Goal: Information Seeking & Learning: Learn about a topic

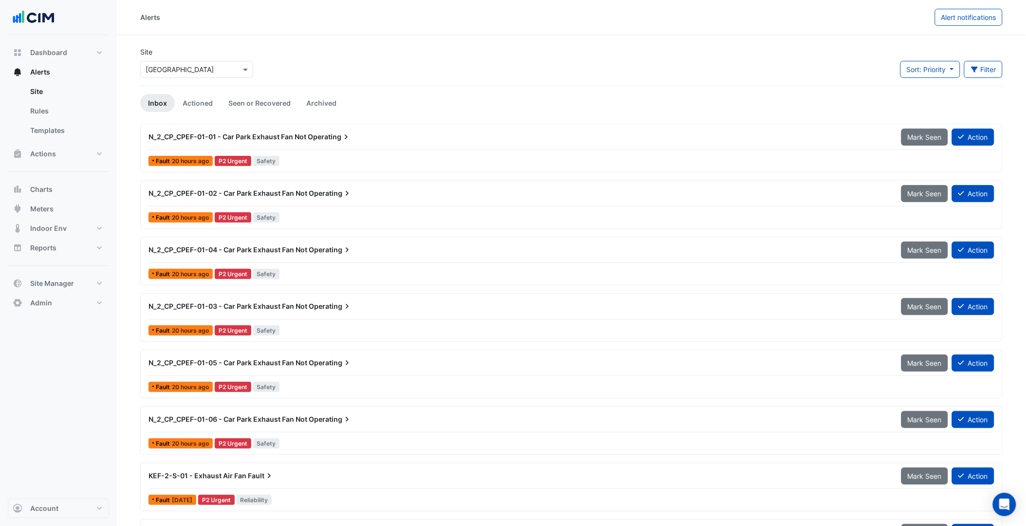
click at [201, 77] on div "Select a Site × Karrinyup Shopping Centre" at bounding box center [196, 69] width 113 height 17
type input "***"
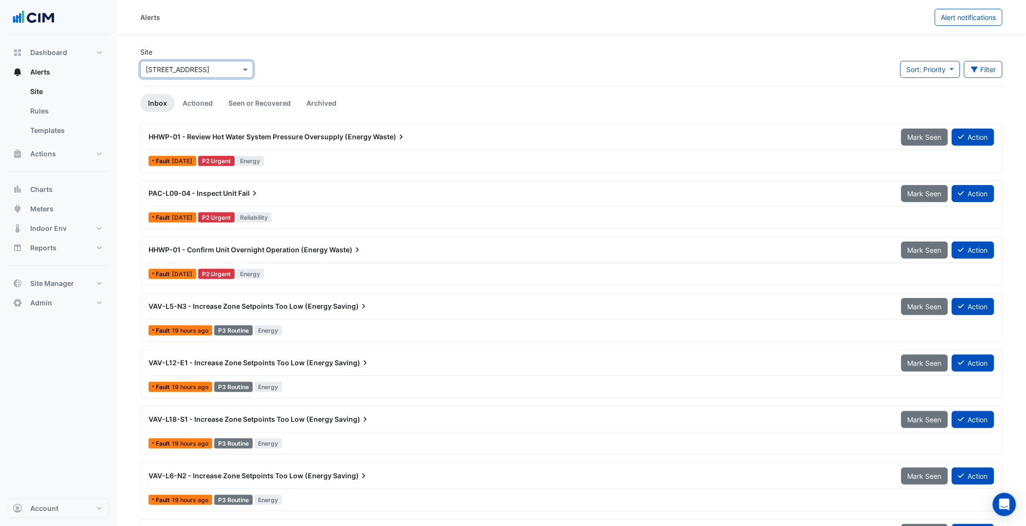
drag, startPoint x: 378, startPoint y: 81, endPoint x: 377, endPoint y: 72, distance: 9.3
click at [383, 81] on div "Site Select a Site × 140 St Georges Terrace Sort: Priority Priority Updated Fil…" at bounding box center [571, 66] width 874 height 39
click at [309, 151] on div "HHWP-01 - Review Hot Water System Pressure Oversupply (Energy Waste) Mark Seen …" at bounding box center [572, 148] width 854 height 40
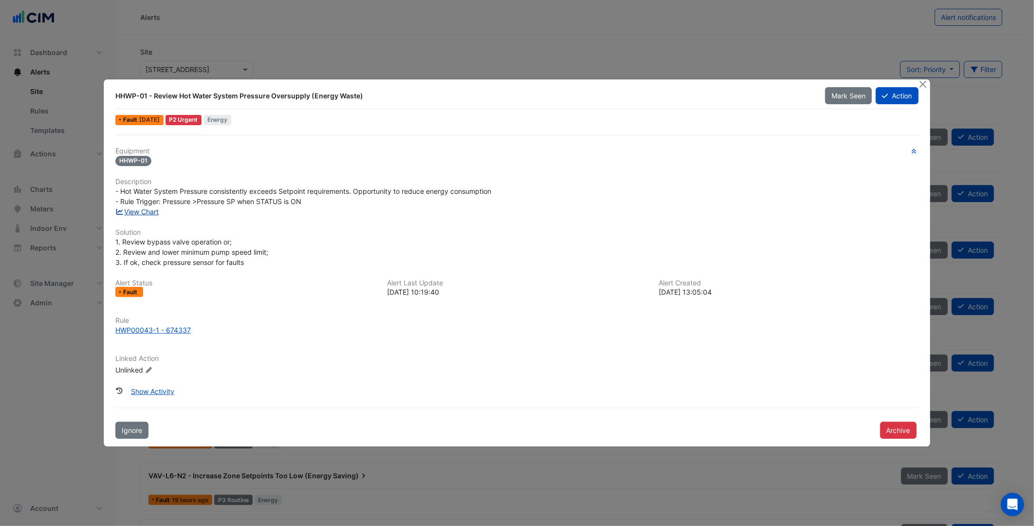
click at [154, 208] on link "View Chart" at bounding box center [136, 211] width 43 height 8
click at [313, 182] on h6 "Description" at bounding box center [516, 182] width 803 height 8
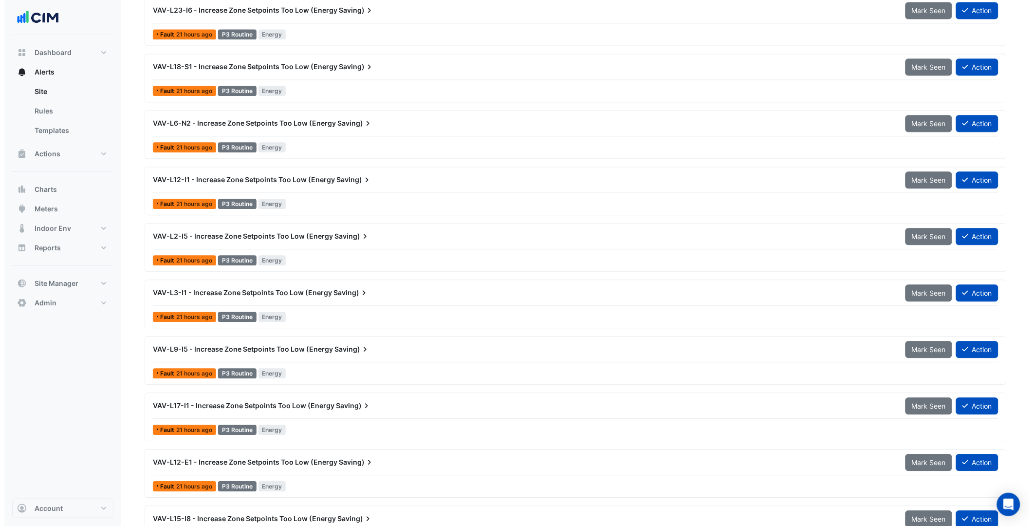
scroll to position [747, 0]
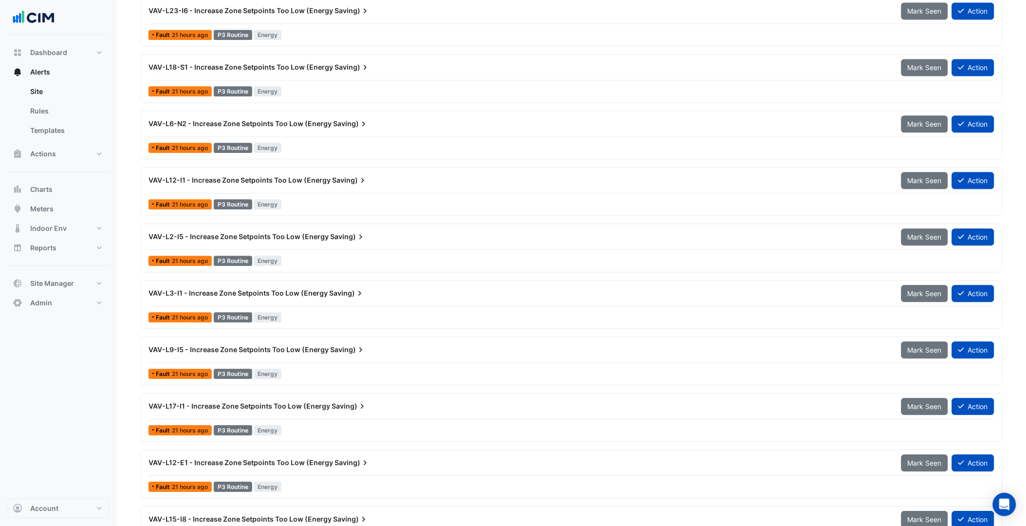
click at [440, 193] on div at bounding box center [572, 193] width 846 height 0
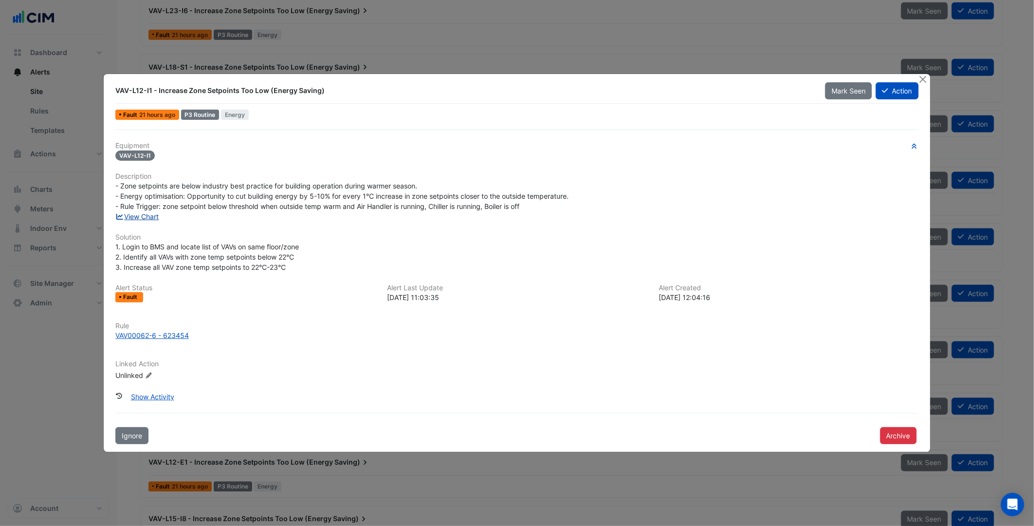
click at [151, 217] on link "View Chart" at bounding box center [136, 216] width 43 height 8
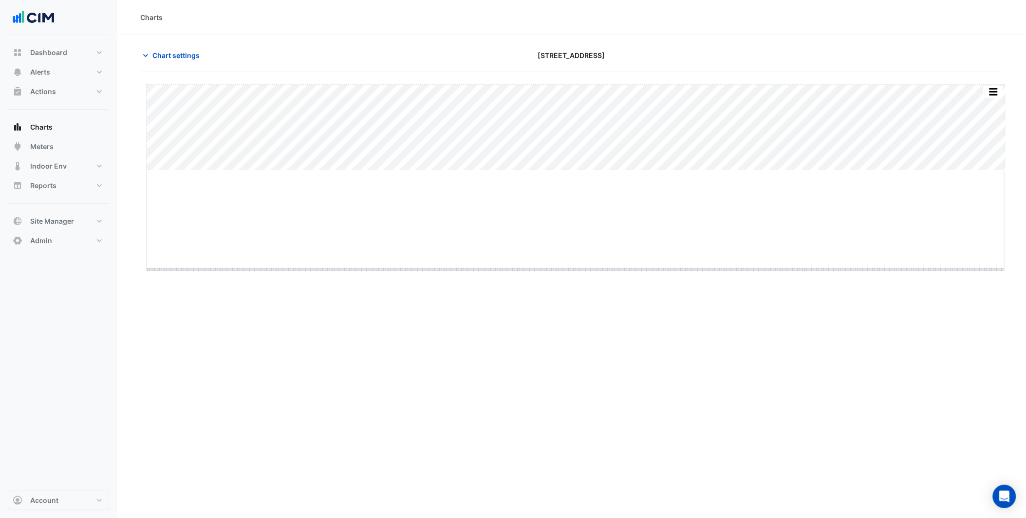
drag, startPoint x: 583, startPoint y: 169, endPoint x: 576, endPoint y: 268, distance: 99.1
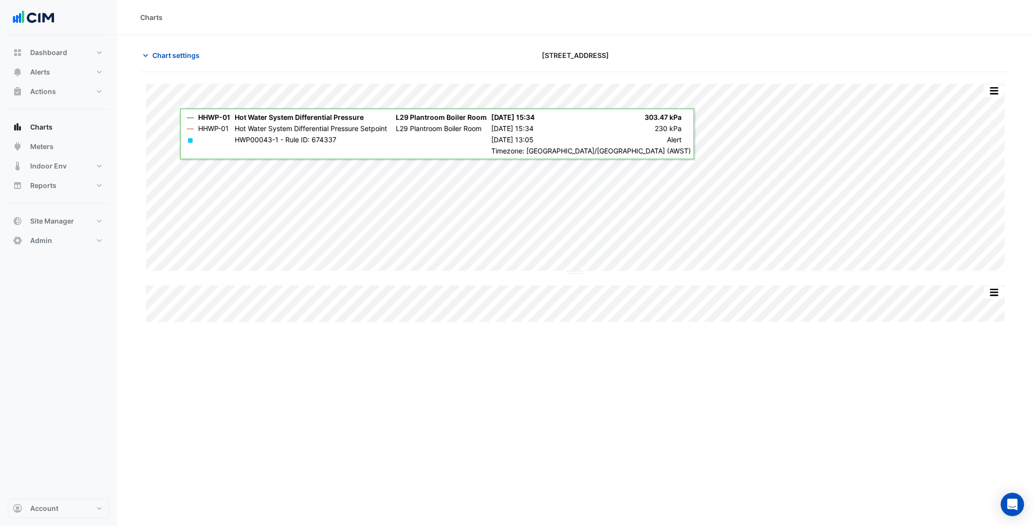
click at [168, 382] on div "Charts Chart settings [STREET_ADDRESS] Split All Split None Print Save as JPEG …" at bounding box center [575, 263] width 917 height 526
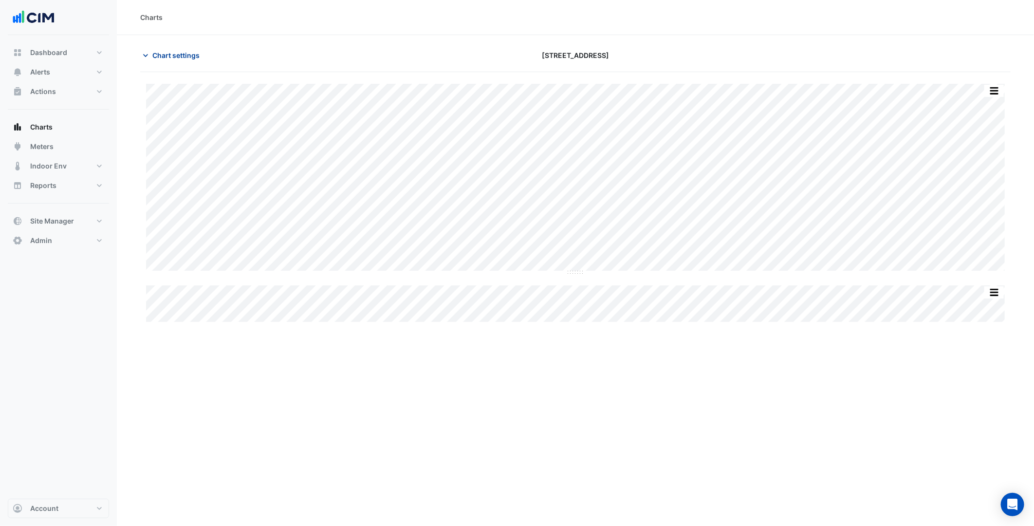
click at [190, 50] on span "Chart settings" at bounding box center [175, 55] width 47 height 10
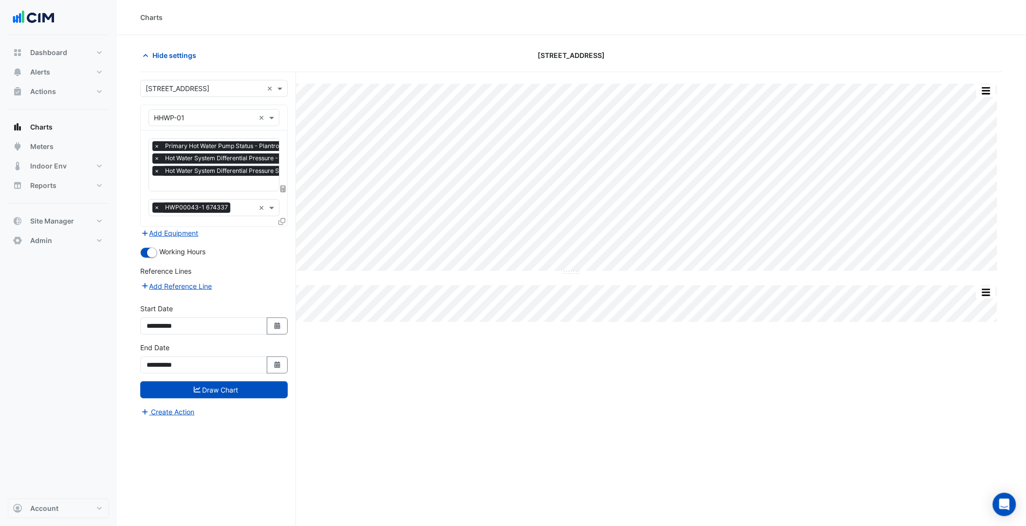
click at [207, 111] on div "Equipment × HHWP-01 ×" at bounding box center [214, 117] width 131 height 17
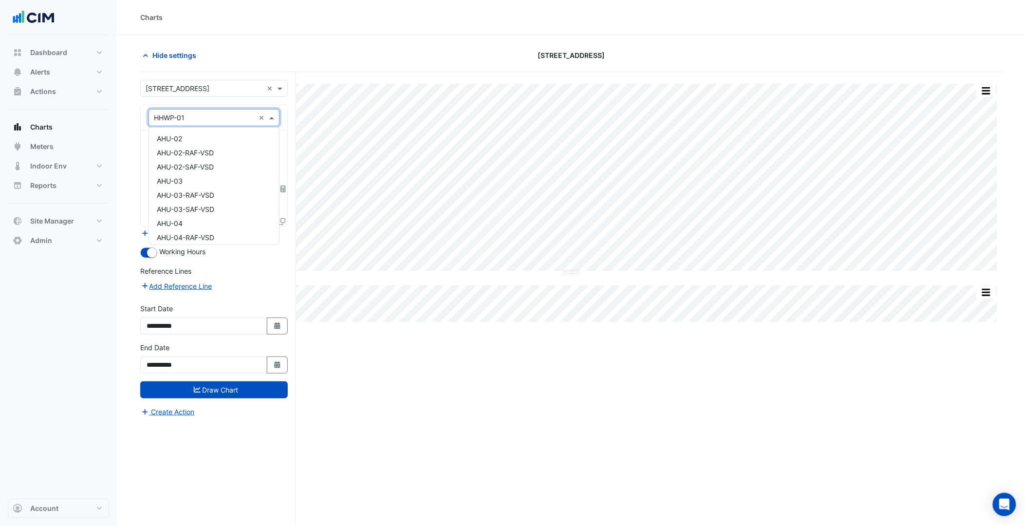
scroll to position [1231, 0]
click at [207, 96] on div "Select a Site × [STREET_ADDRESS] ×" at bounding box center [214, 88] width 148 height 17
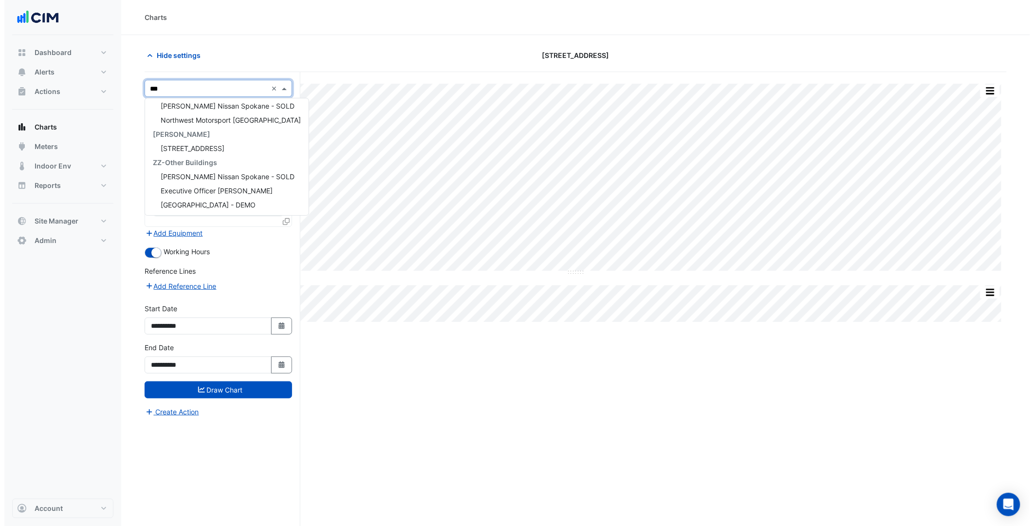
scroll to position [0, 0]
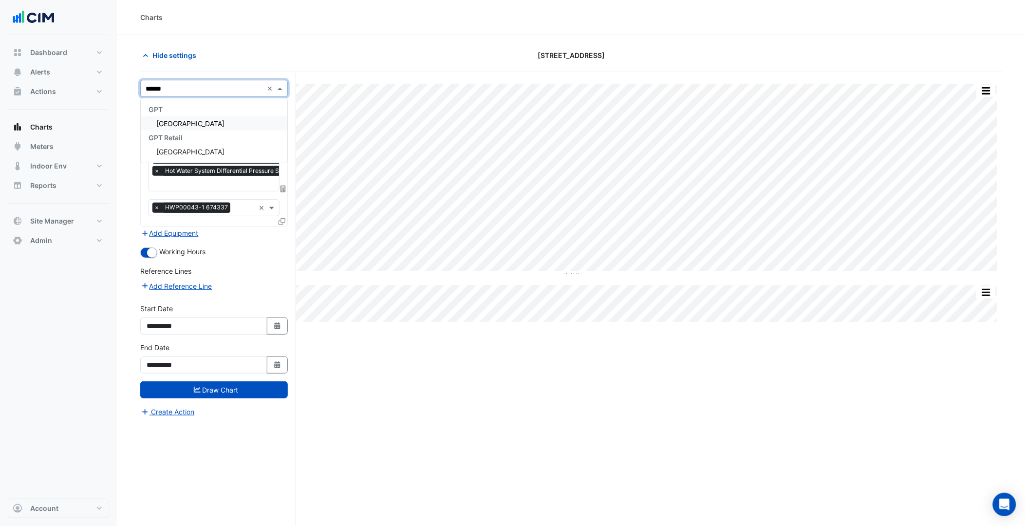
type input "*******"
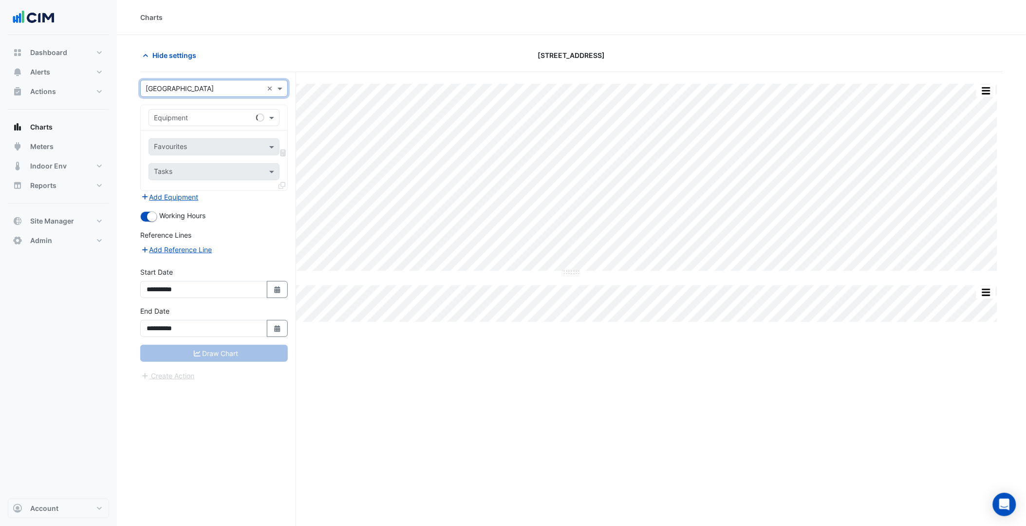
click at [218, 116] on input "text" at bounding box center [204, 118] width 101 height 10
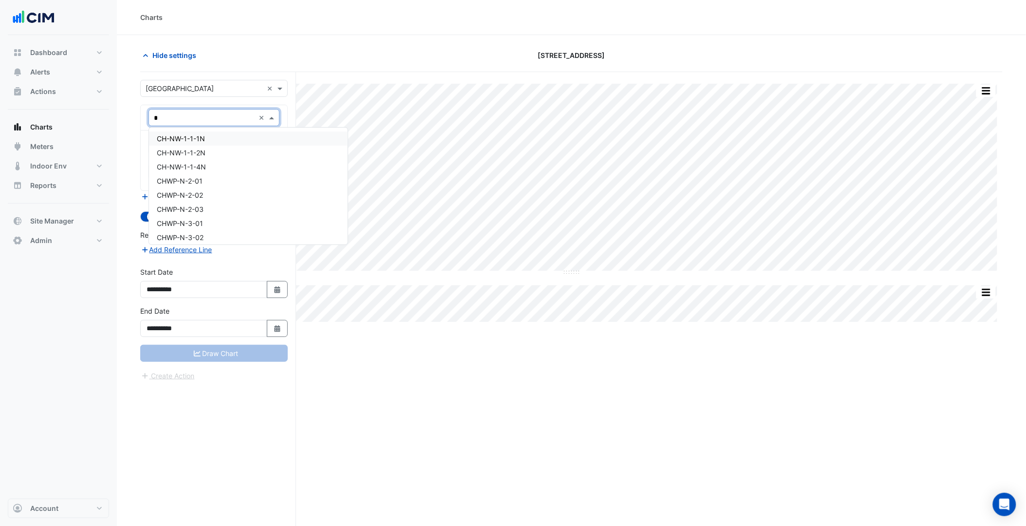
type input "**"
click at [218, 128] on div "WM-KSC-CONDENSER WATER_DL1 WM-KSC-HCM-B1-B-MSB-B-05 WM-KSC-HCM-B1-B-MSB-B-06 WM…" at bounding box center [248, 186] width 199 height 117
click at [220, 132] on div "WM-KSC-CONDENSER WATER_DL1" at bounding box center [248, 138] width 199 height 14
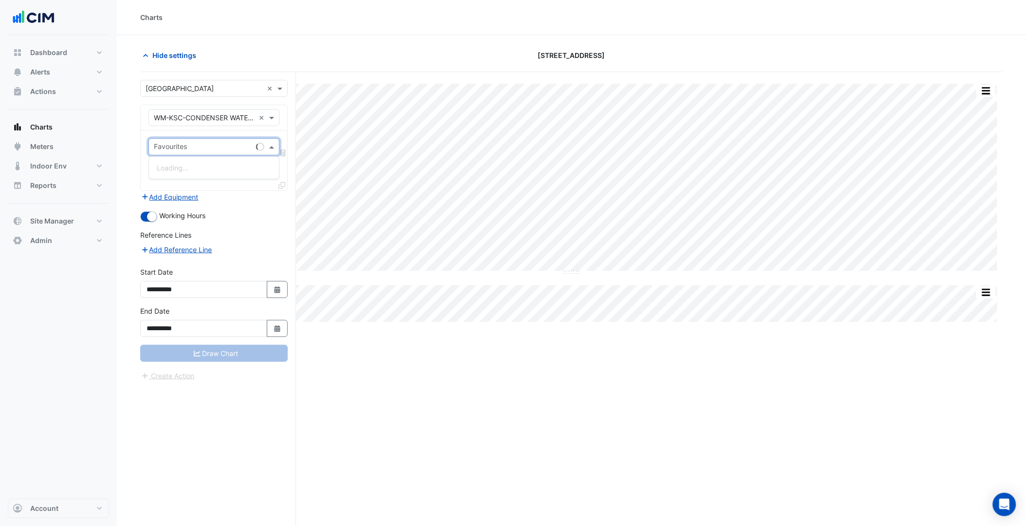
click at [192, 143] on input "text" at bounding box center [203, 148] width 98 height 10
click at [227, 163] on div "Water Usage (kL) - Plantroom, Plantroom" at bounding box center [222, 168] width 146 height 14
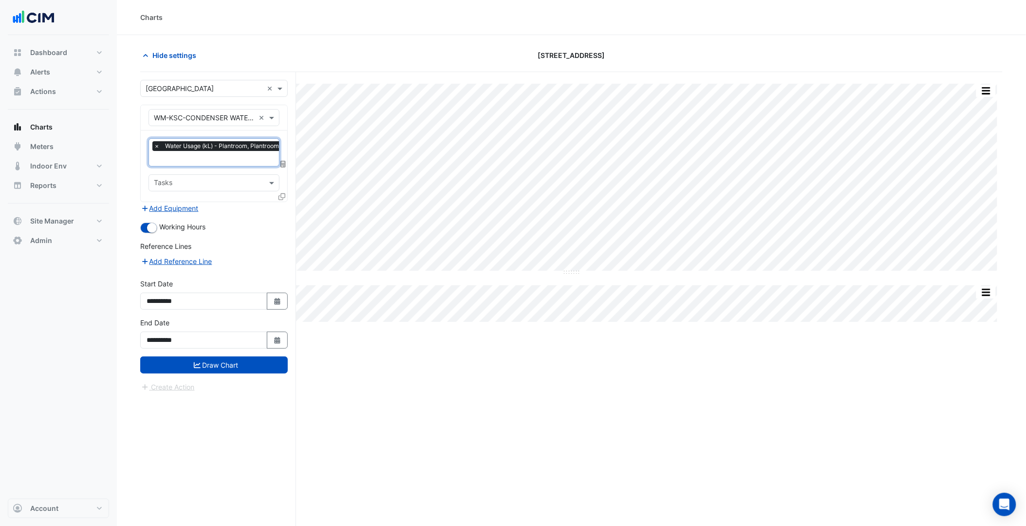
click at [279, 195] on icon at bounding box center [282, 196] width 7 height 7
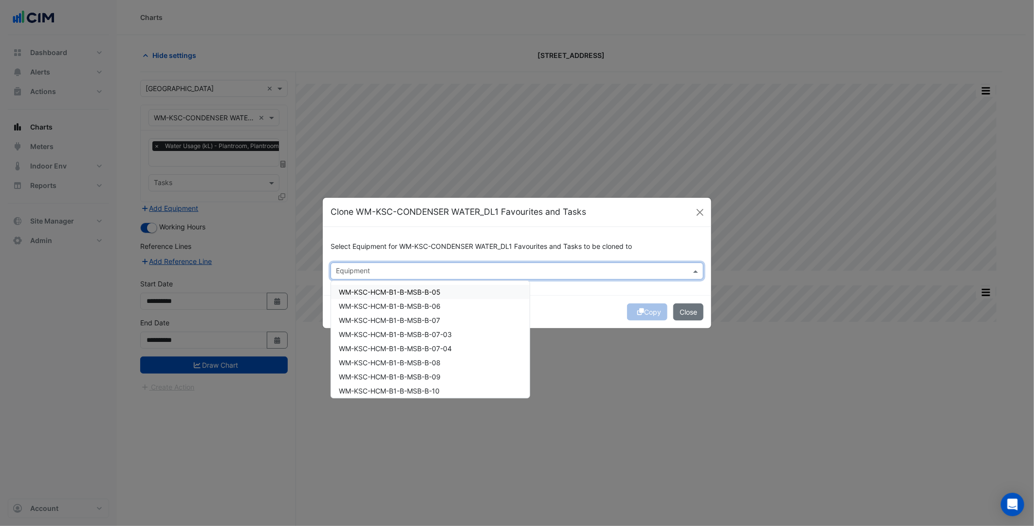
click at [356, 270] on input "text" at bounding box center [511, 272] width 351 height 10
click at [413, 302] on span "WM-KSC-HCM-B1-B-MSB-B-06" at bounding box center [390, 306] width 102 height 8
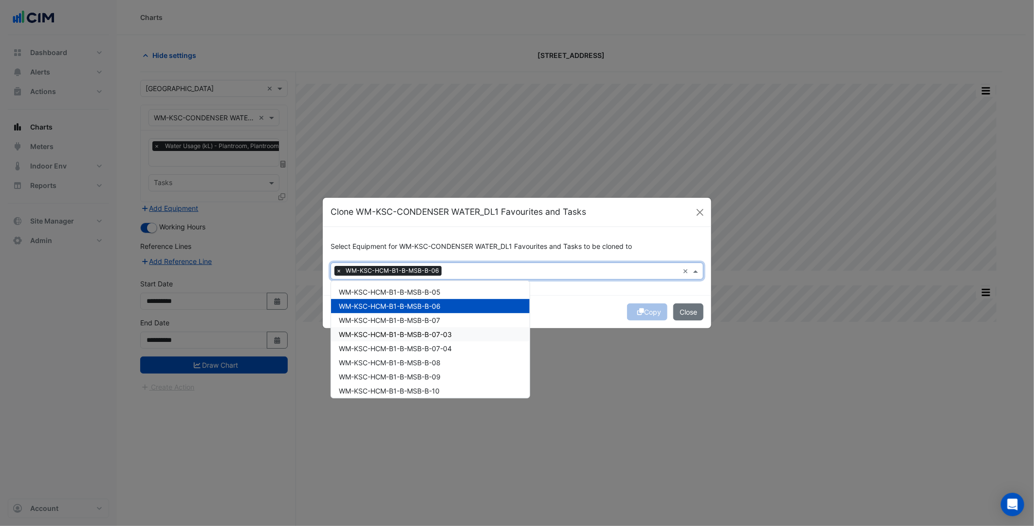
drag, startPoint x: 410, startPoint y: 333, endPoint x: 419, endPoint y: 386, distance: 54.3
click at [410, 333] on span "WM-KSC-HCM-B1-B-MSB-B-07-03" at bounding box center [395, 334] width 113 height 8
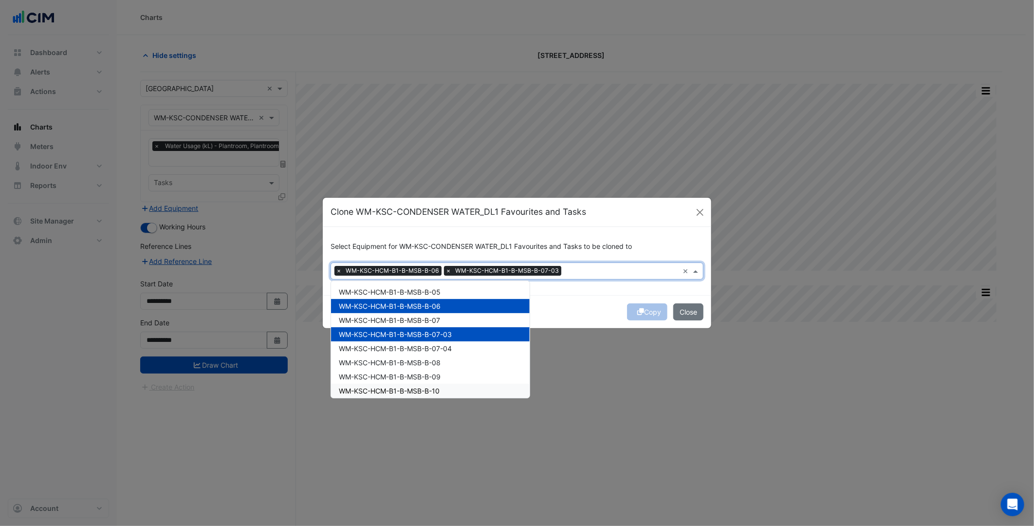
click at [419, 387] on span "WM-KSC-HCM-B1-B-MSB-B-10" at bounding box center [389, 391] width 101 height 8
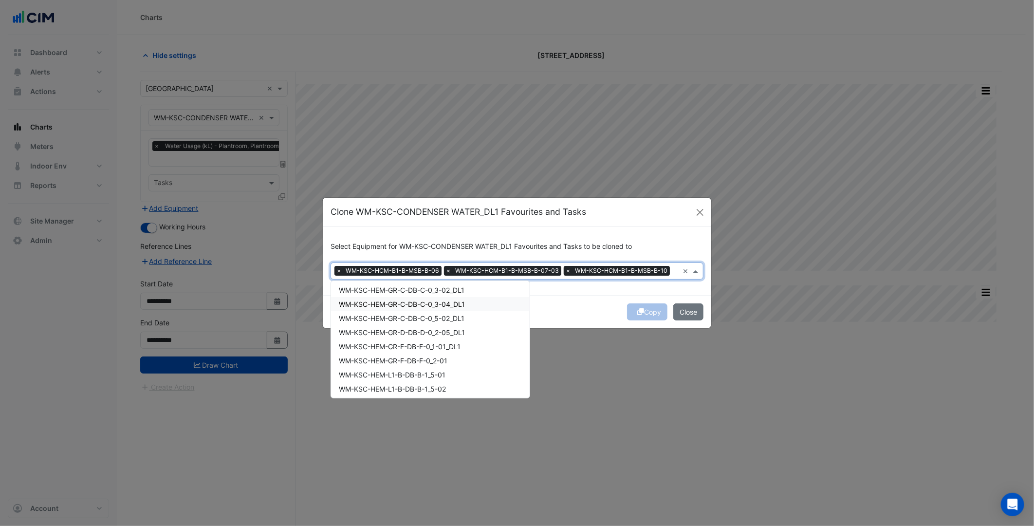
click at [428, 307] on span "WM-KSC-HEM-GR-C-DB-C-0_3-04_DL1" at bounding box center [402, 304] width 126 height 8
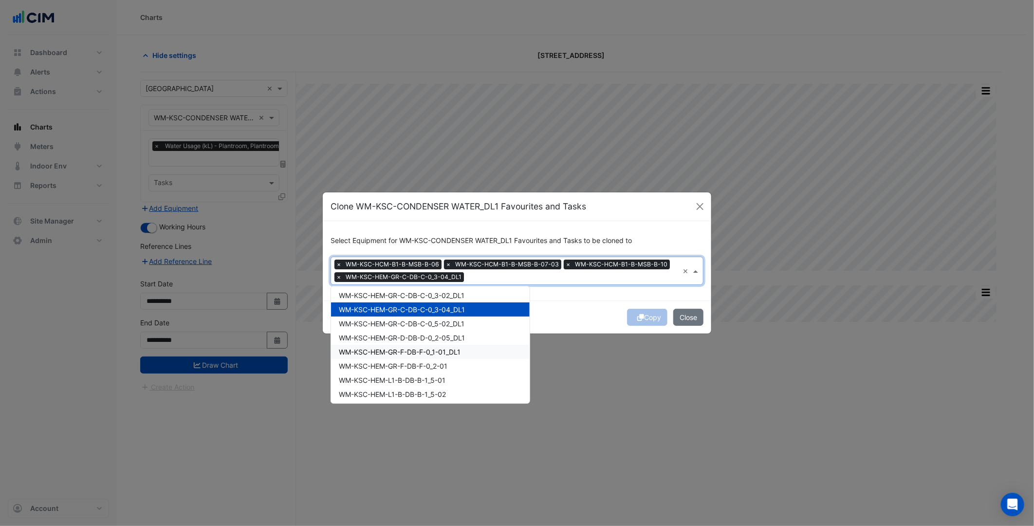
click at [417, 353] on span "WM-KSC-HEM-GR-F-DB-F-0_1-01_DL1" at bounding box center [400, 352] width 122 height 8
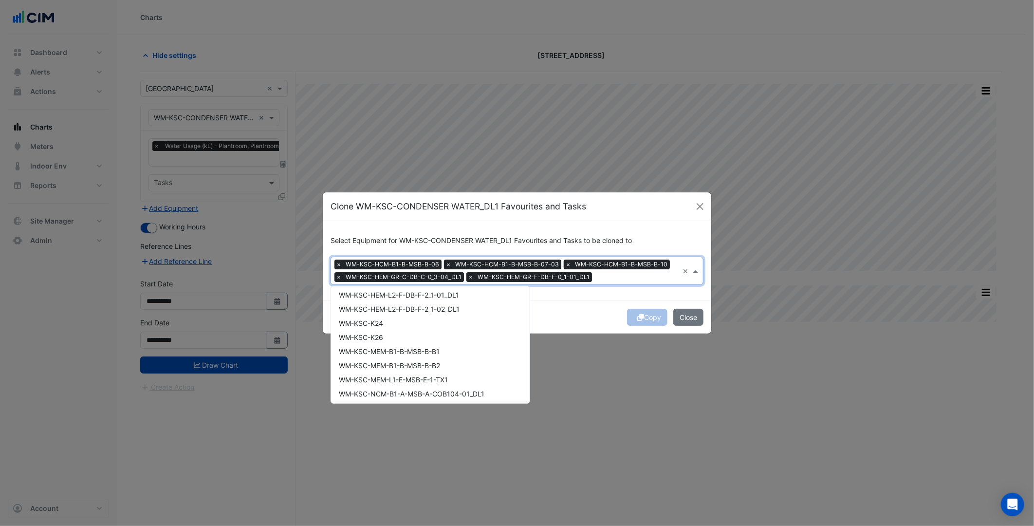
click at [425, 299] on span "WM-KSC-HEM-L2-F-DB-F-2_1-01_DL1" at bounding box center [399, 295] width 120 height 8
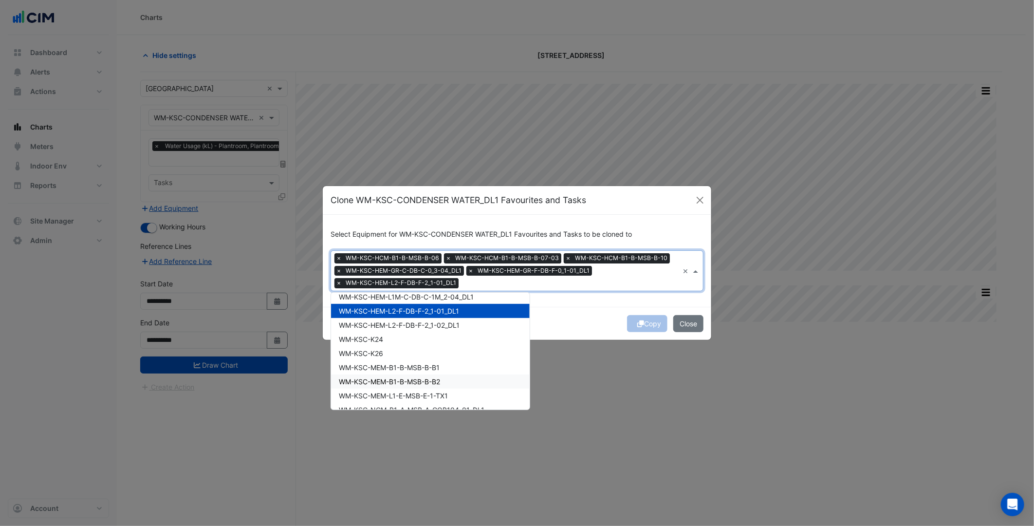
click at [422, 374] on div "WM-KSC-MEM-B1-B-MSB-B-B2" at bounding box center [430, 381] width 199 height 14
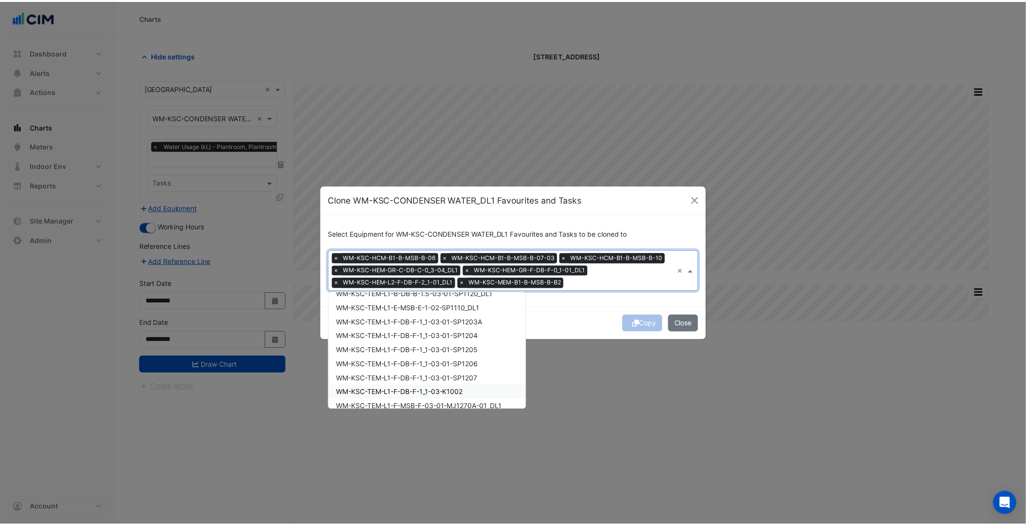
scroll to position [1657, 0]
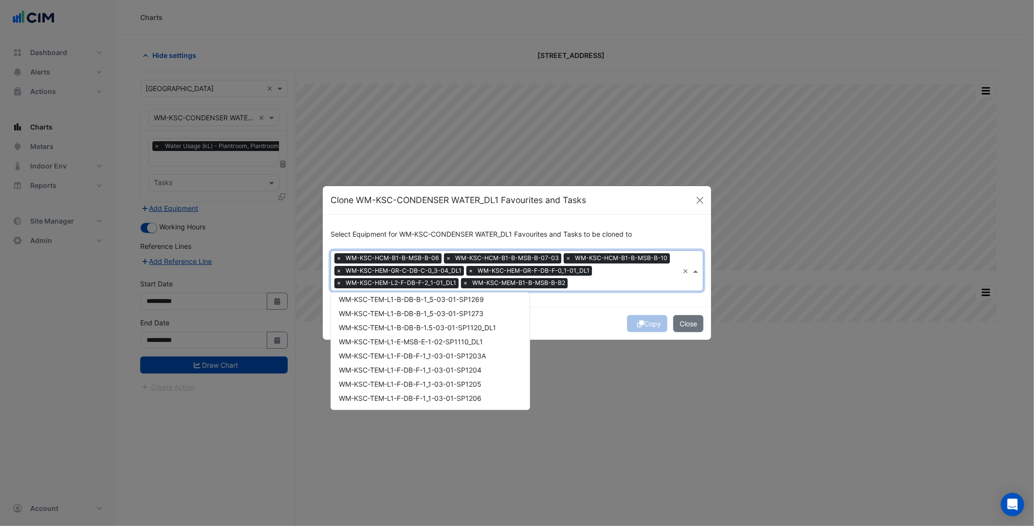
click at [417, 295] on span "WM-KSC-TEM-L1-B-DB-B-1_5-03-01-SP1269" at bounding box center [411, 299] width 145 height 8
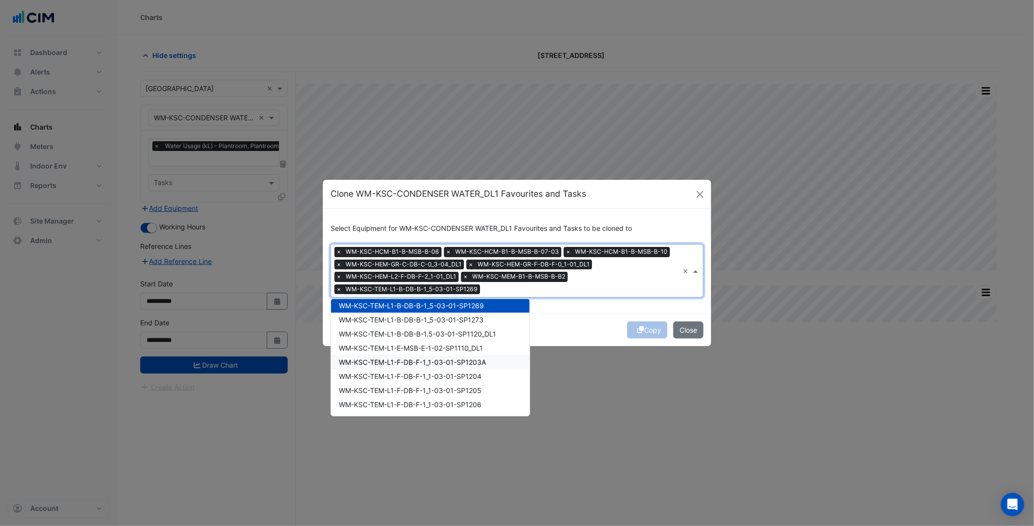
click at [426, 414] on span "WM-KSC-TEM-L1-F-DB-F-1_1-03-01-SP1207" at bounding box center [410, 418] width 142 height 8
click at [474, 344] on span "WM-KSC-TEM-L1-E-MSB-E-1-02-SP1110_DL1" at bounding box center [411, 348] width 144 height 8
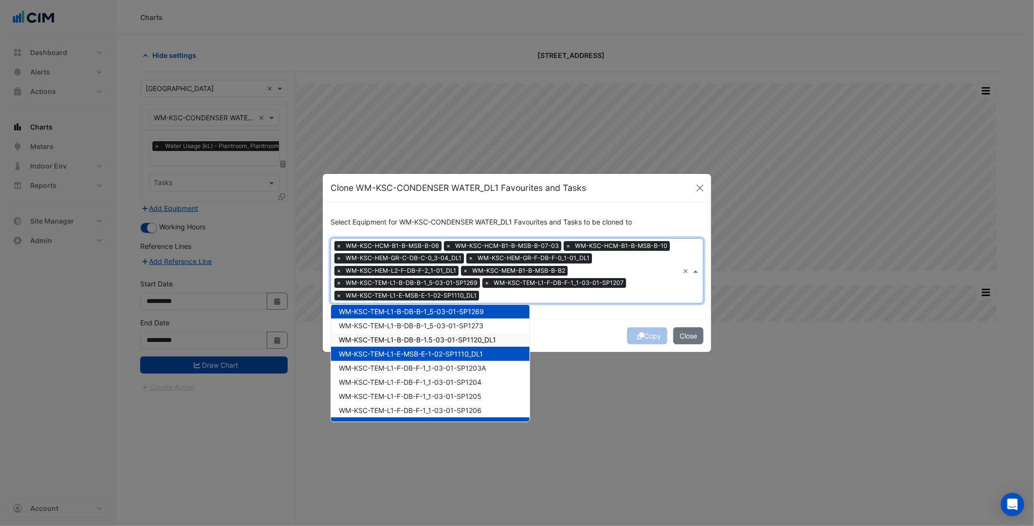
click at [669, 327] on div "Copy Close" at bounding box center [517, 335] width 389 height 33
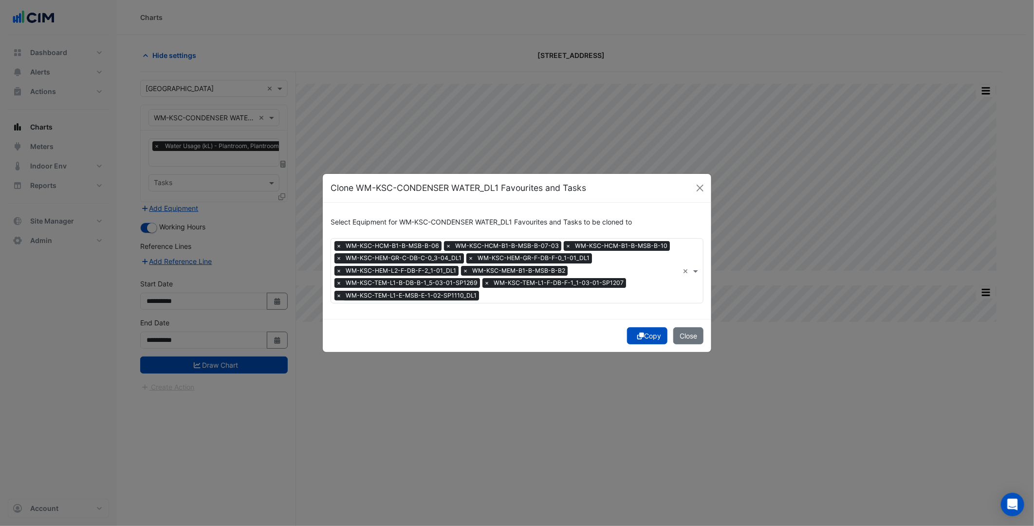
click at [641, 336] on button "Copy" at bounding box center [647, 335] width 40 height 17
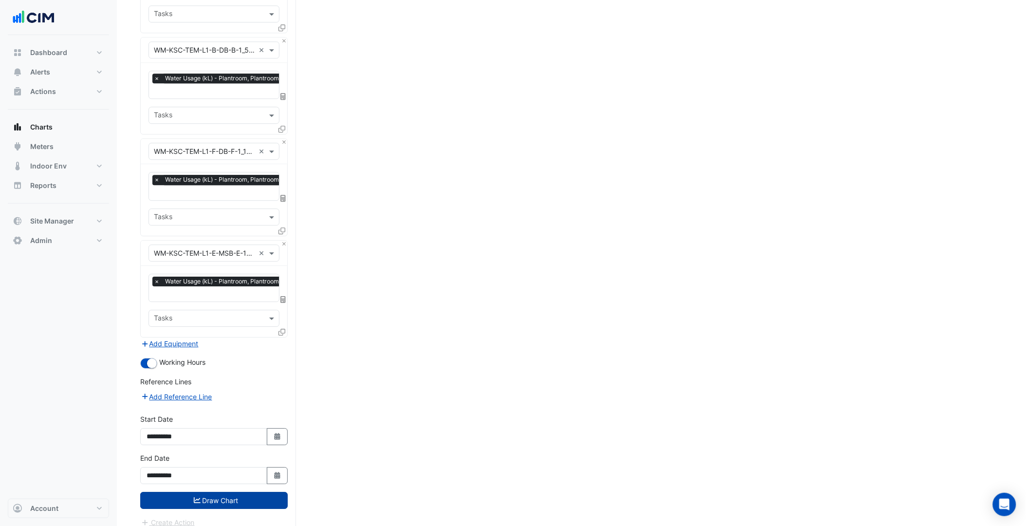
click at [246, 492] on button "Draw Chart" at bounding box center [214, 500] width 148 height 17
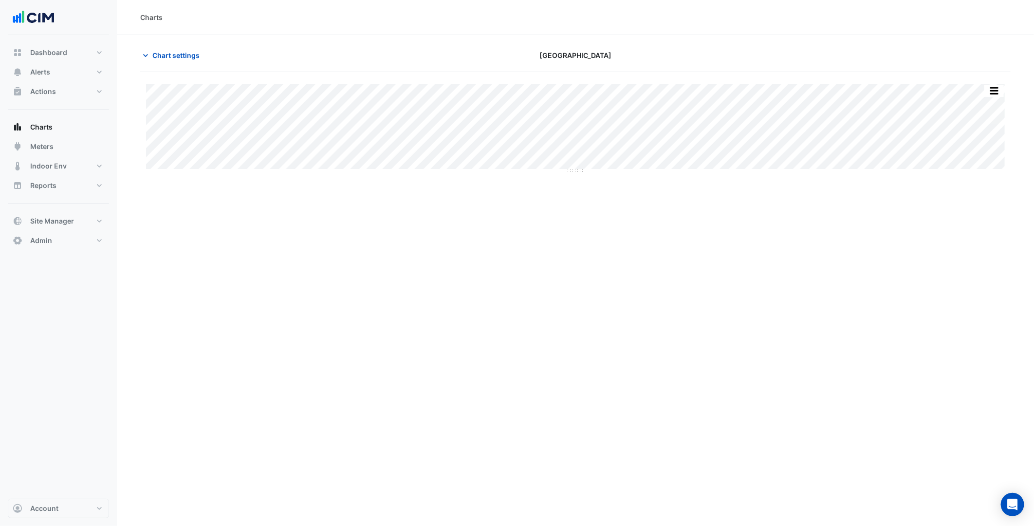
click at [524, 225] on div "Charts Chart settings [GEOGRAPHIC_DATA] Split by Equip Split All Split None Pri…" at bounding box center [575, 263] width 917 height 526
